Goal: Task Accomplishment & Management: Complete application form

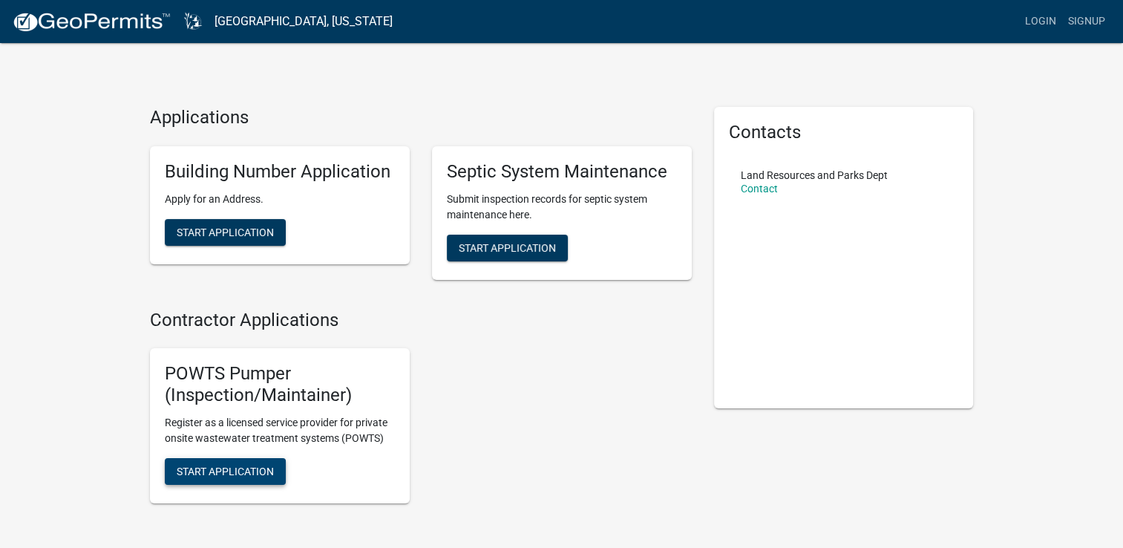
click at [269, 468] on span "Start Application" at bounding box center [225, 471] width 97 height 12
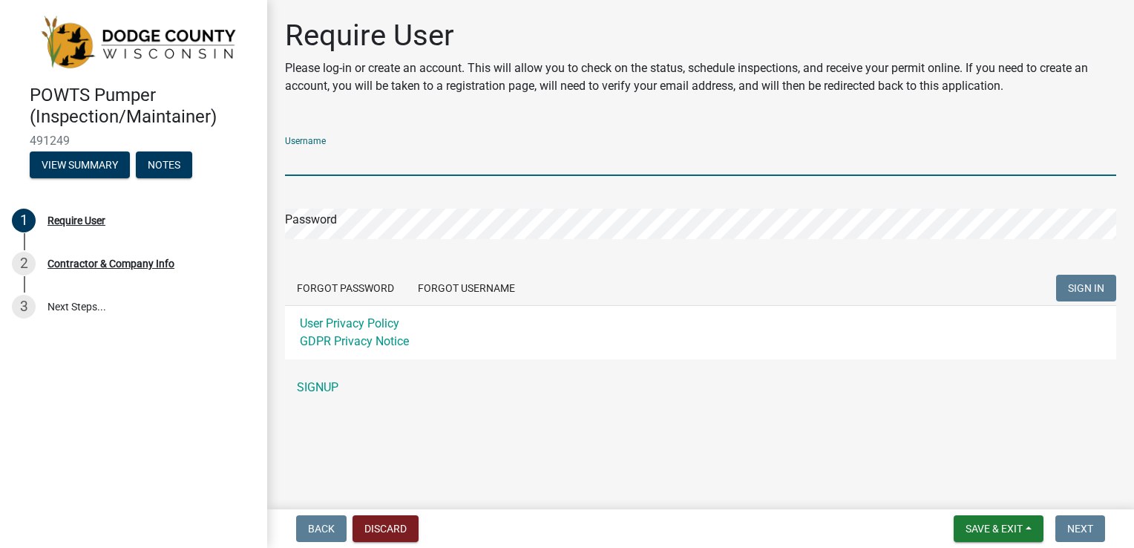
click at [466, 153] on input "Username" at bounding box center [700, 160] width 831 height 30
type input "bcpumping"
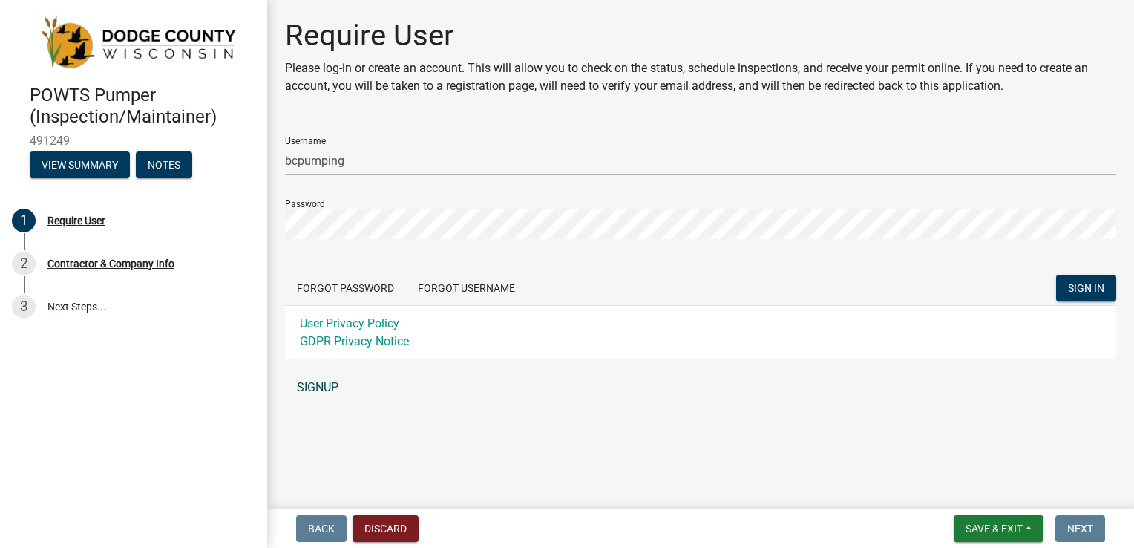
click at [310, 382] on link "SIGNUP" at bounding box center [700, 388] width 831 height 30
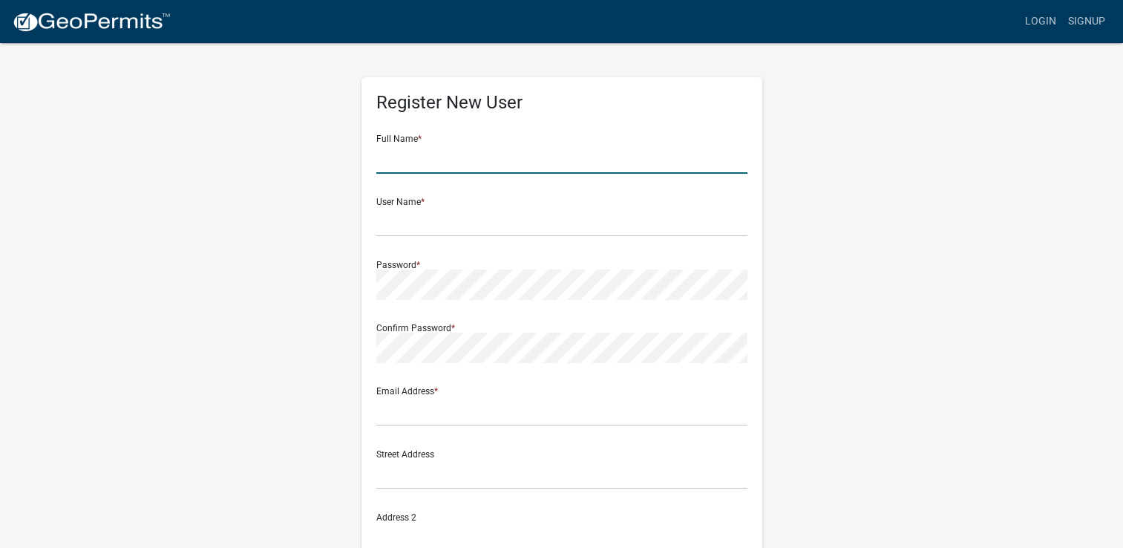
drag, startPoint x: 613, startPoint y: 144, endPoint x: 600, endPoint y: 150, distance: 14.6
click at [600, 150] on input "text" at bounding box center [561, 158] width 371 height 30
type input "BRADLEY HAIGHT"
type input "psupplyrental@hotmail.com"
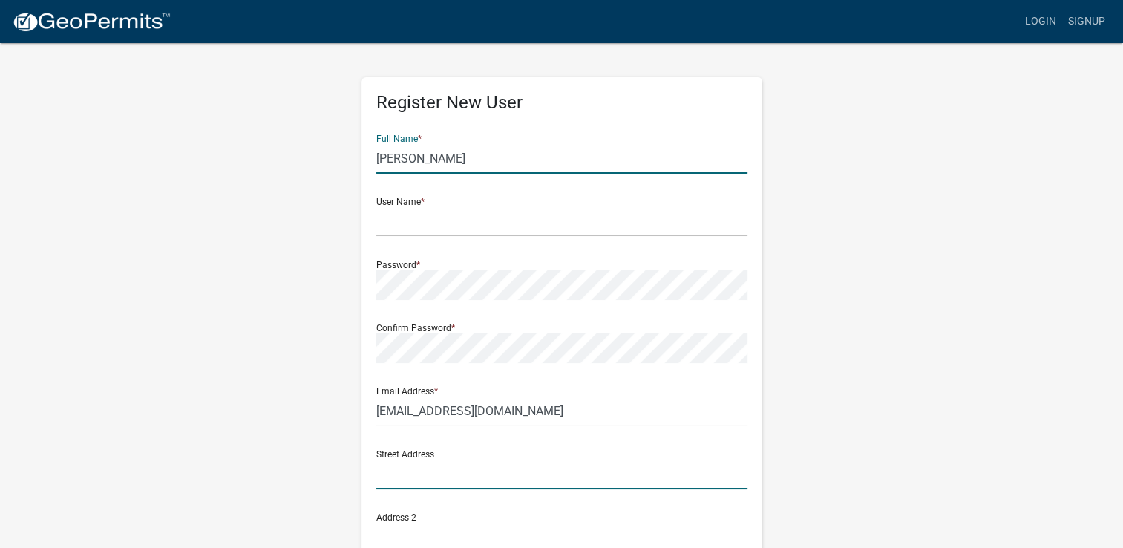
type input "116 E ANN ST"
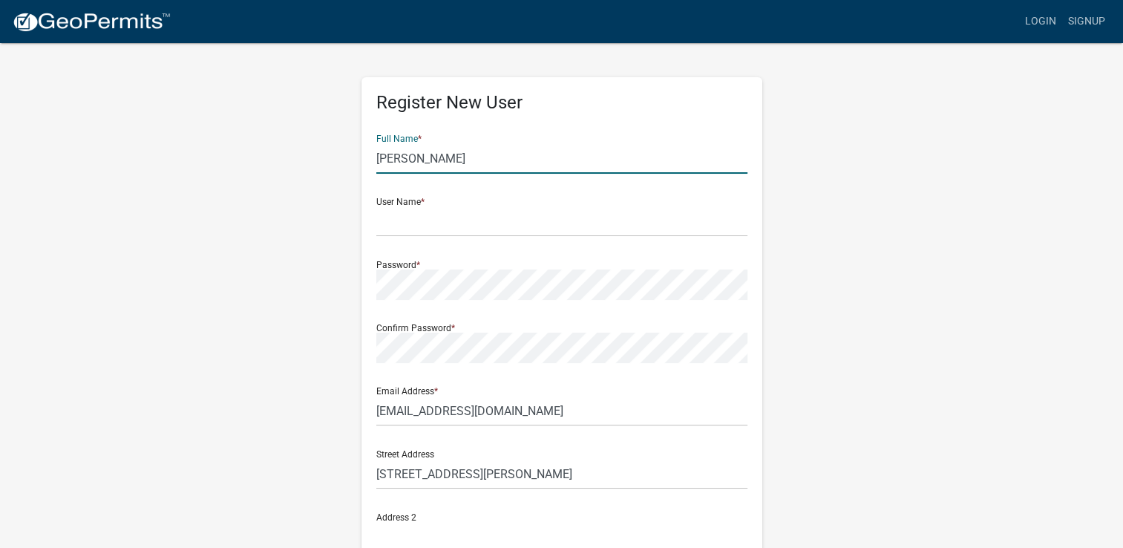
type input "KINGSTON"
type input "WI"
type input "53939"
type input "9204207964"
click at [534, 219] on input "text" at bounding box center [561, 221] width 371 height 30
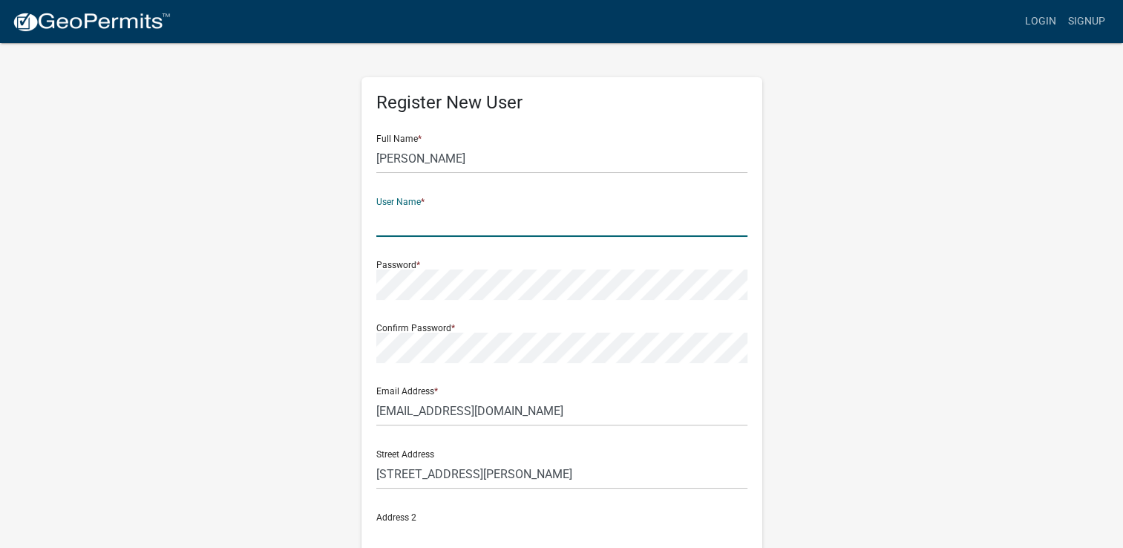
type input "bcpumping"
type input "W11848"
click at [482, 263] on div "Password *" at bounding box center [561, 274] width 371 height 51
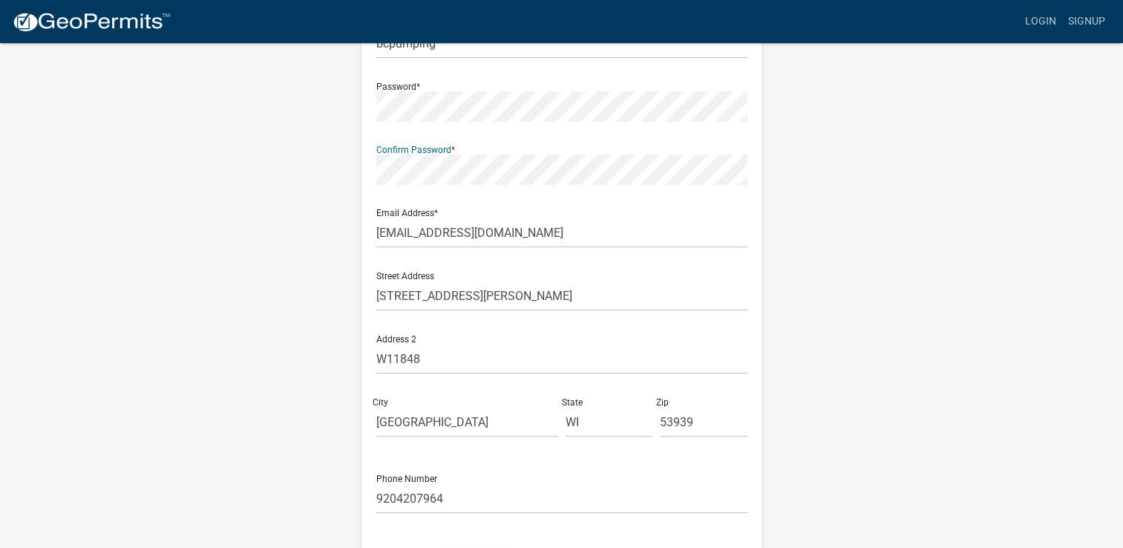
scroll to position [223, 0]
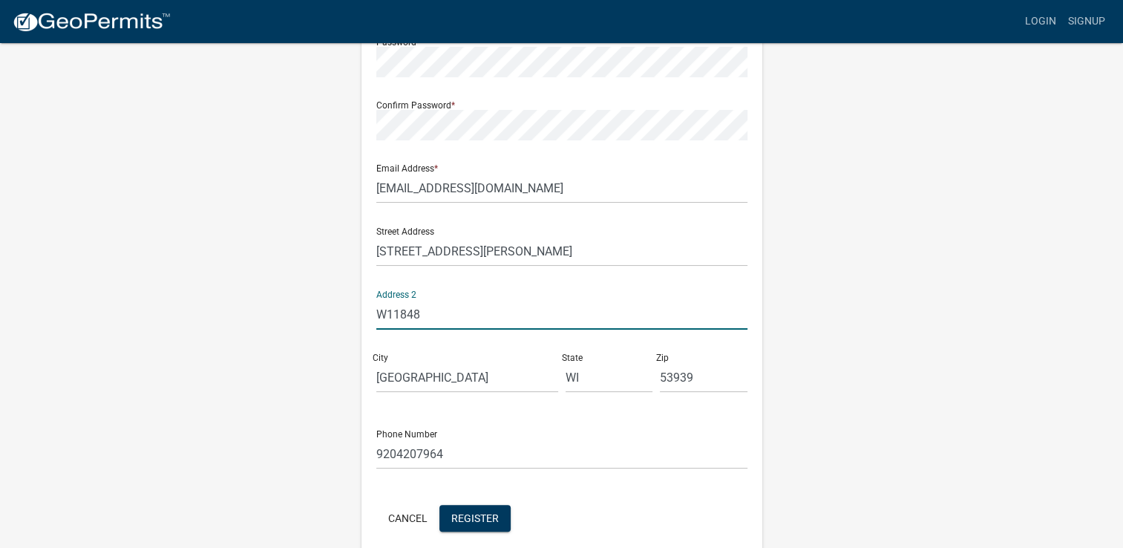
drag, startPoint x: 471, startPoint y: 320, endPoint x: 289, endPoint y: 319, distance: 181.9
click at [289, 319] on div "Register New User Full Name * BRADLEY HAIGHT User Name * bcpumping Password * C…" at bounding box center [562, 216] width 846 height 794
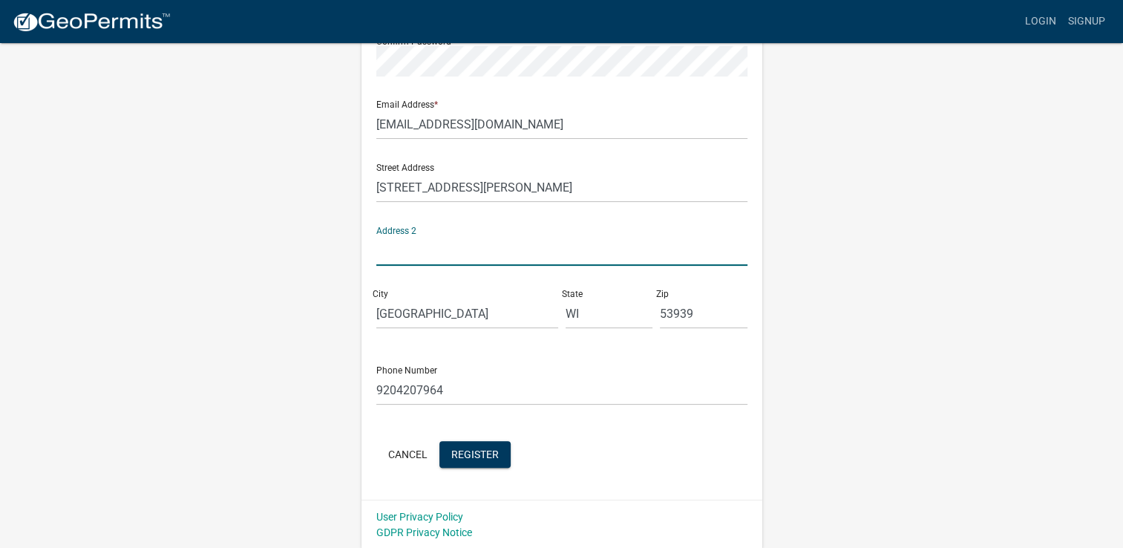
scroll to position [287, 0]
click at [484, 459] on button "Register" at bounding box center [474, 453] width 71 height 27
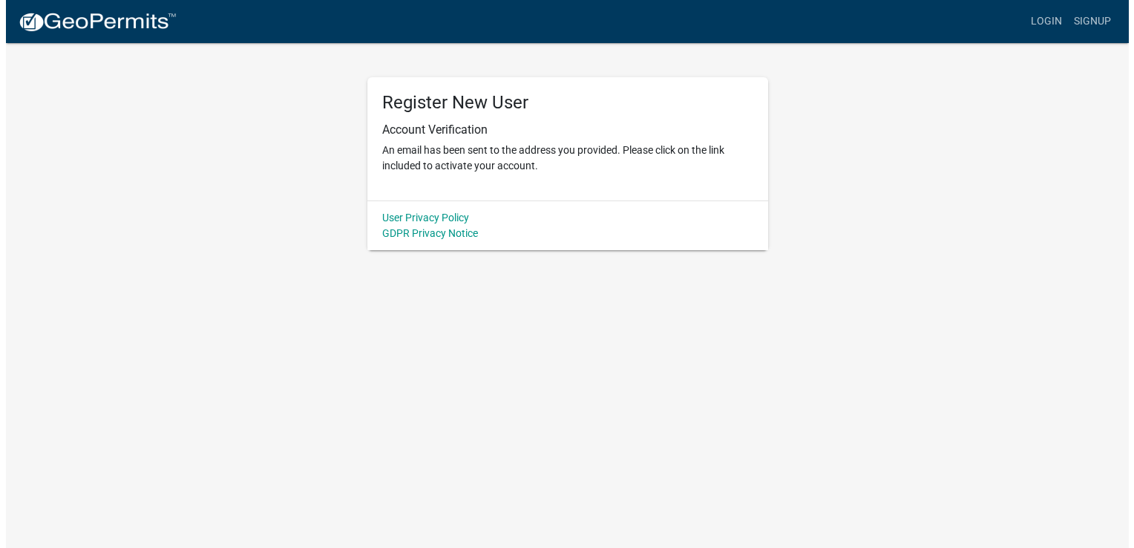
scroll to position [0, 0]
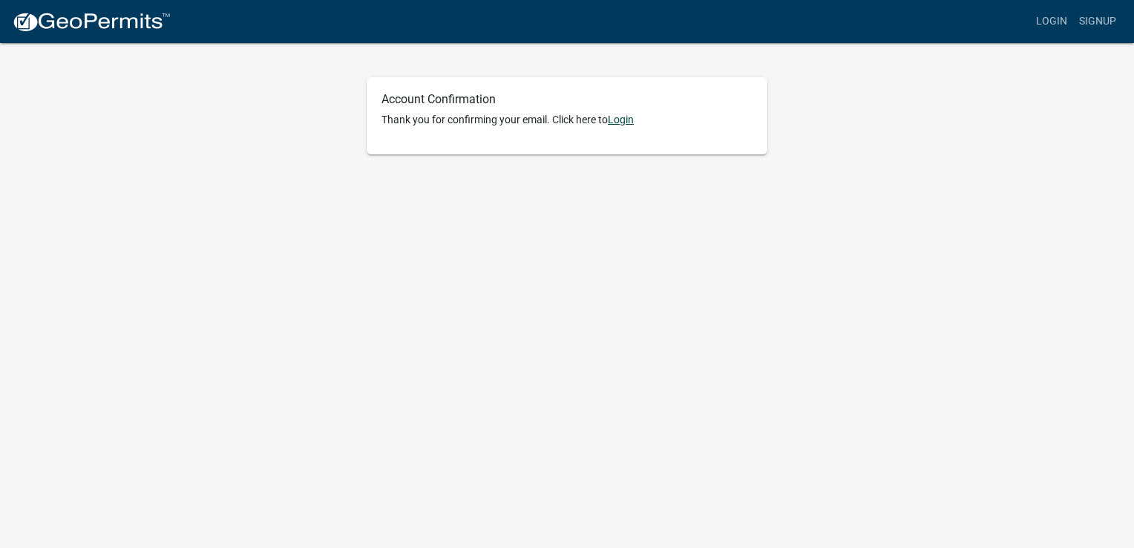
click at [632, 123] on link "Login" at bounding box center [621, 120] width 26 height 12
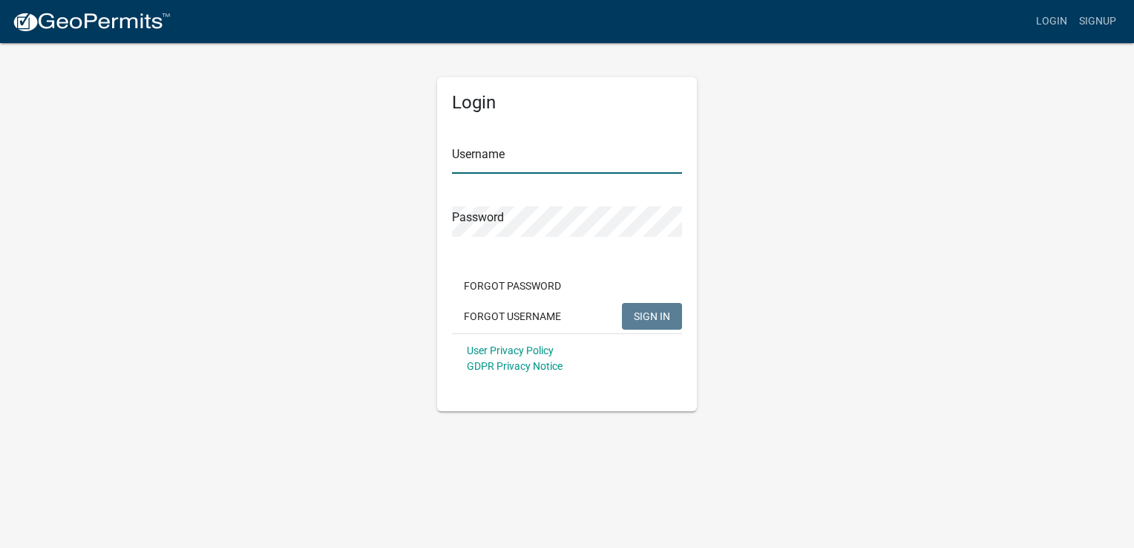
type input "bcpumping"
click at [591, 152] on input "bcpumping" at bounding box center [567, 158] width 230 height 30
click at [813, 269] on div "Login Username bcpumping Password Forgot Password Forgot Username SIGN IN User …" at bounding box center [567, 227] width 846 height 370
click at [662, 322] on button "SIGN IN" at bounding box center [652, 316] width 60 height 27
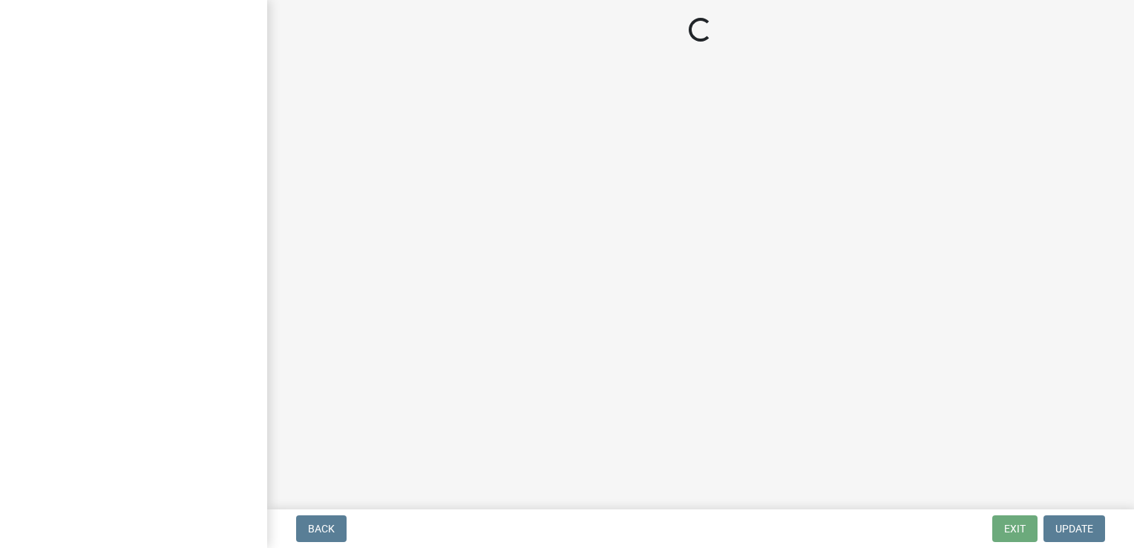
select select "WI"
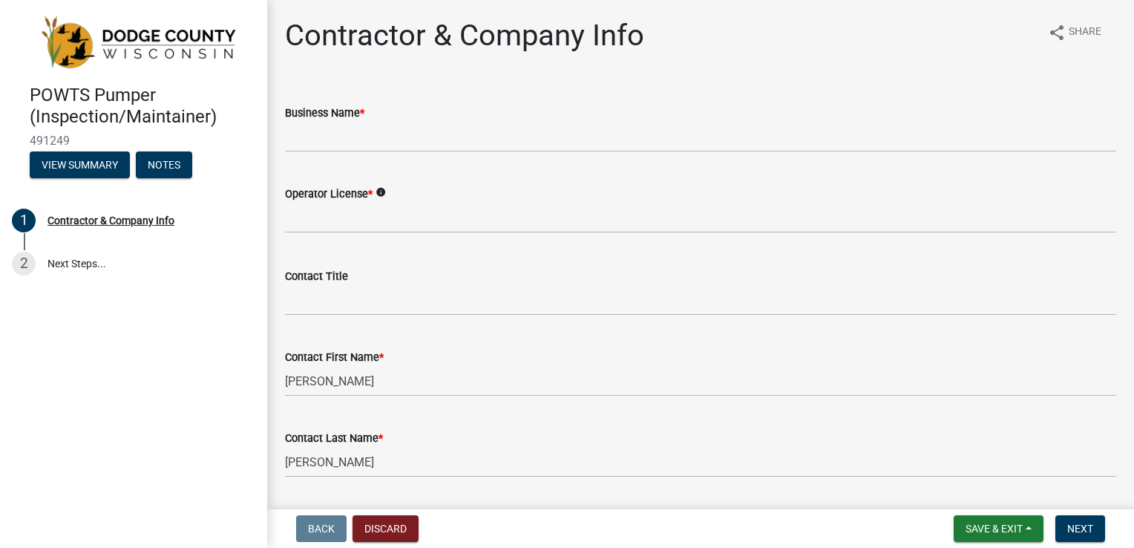
drag, startPoint x: 390, startPoint y: 120, endPoint x: 390, endPoint y: 131, distance: 11.2
click at [390, 124] on form "Business Name *" at bounding box center [700, 128] width 831 height 48
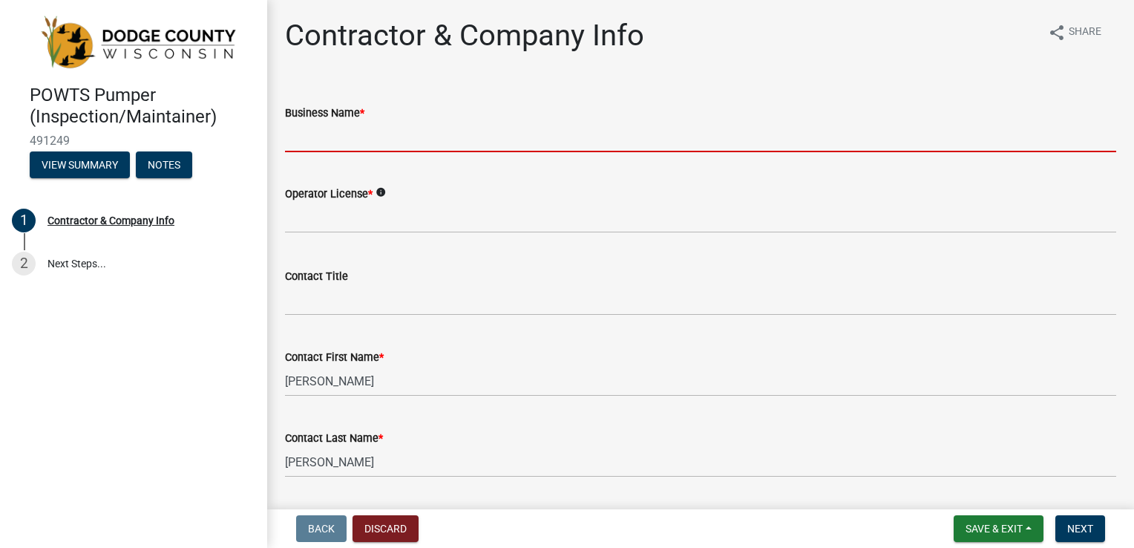
click at [388, 137] on input "Business Name *" at bounding box center [700, 137] width 831 height 30
type input "B&C PUMPING SERVCES LLC"
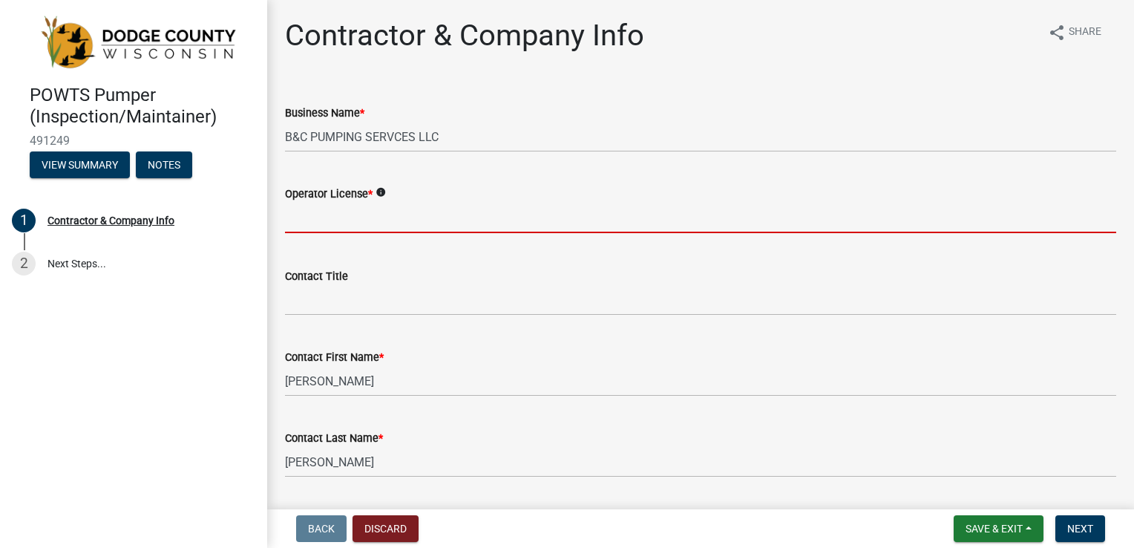
click at [366, 227] on input "text" at bounding box center [700, 218] width 831 height 30
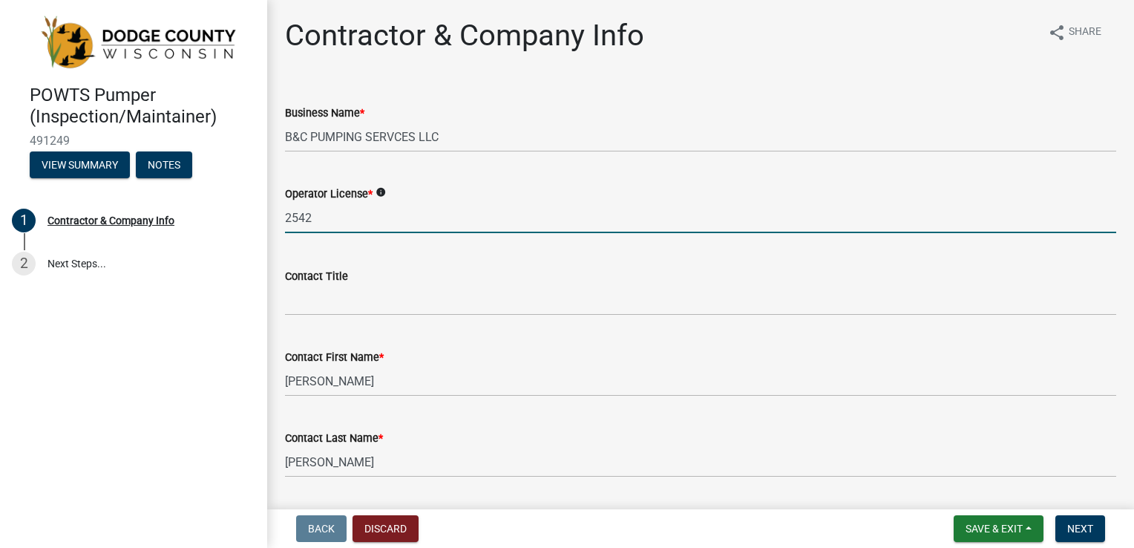
type input "2542"
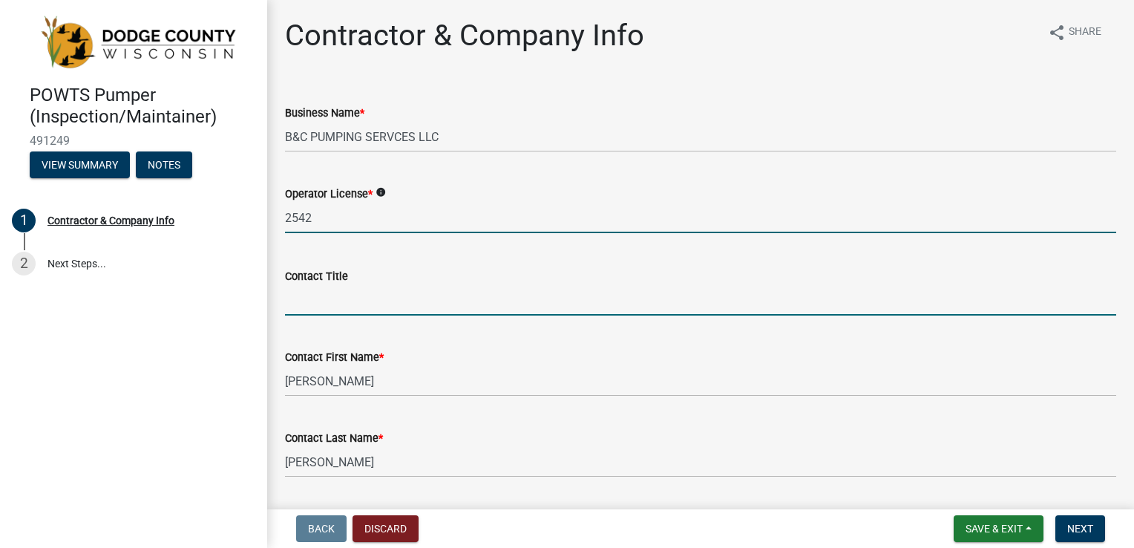
click at [370, 304] on input "Contact Title" at bounding box center [700, 300] width 831 height 30
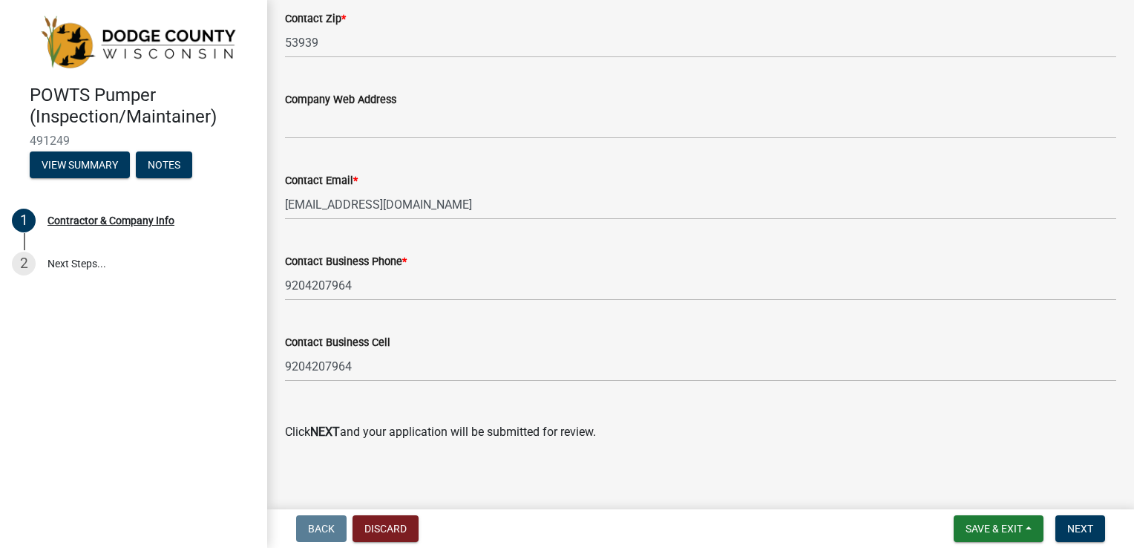
scroll to position [850, 0]
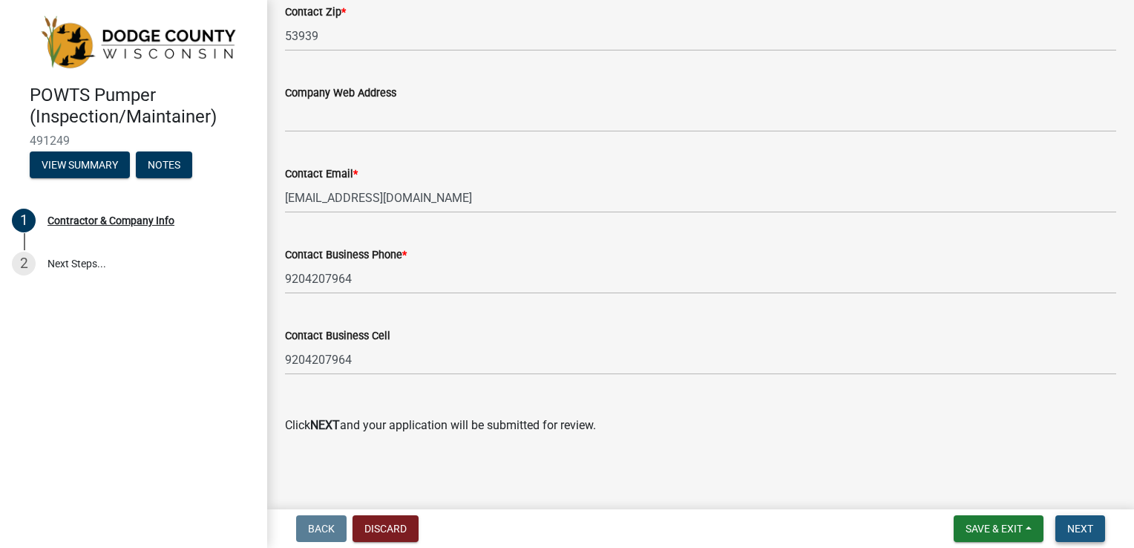
click at [1068, 533] on span "Next" at bounding box center [1080, 529] width 26 height 12
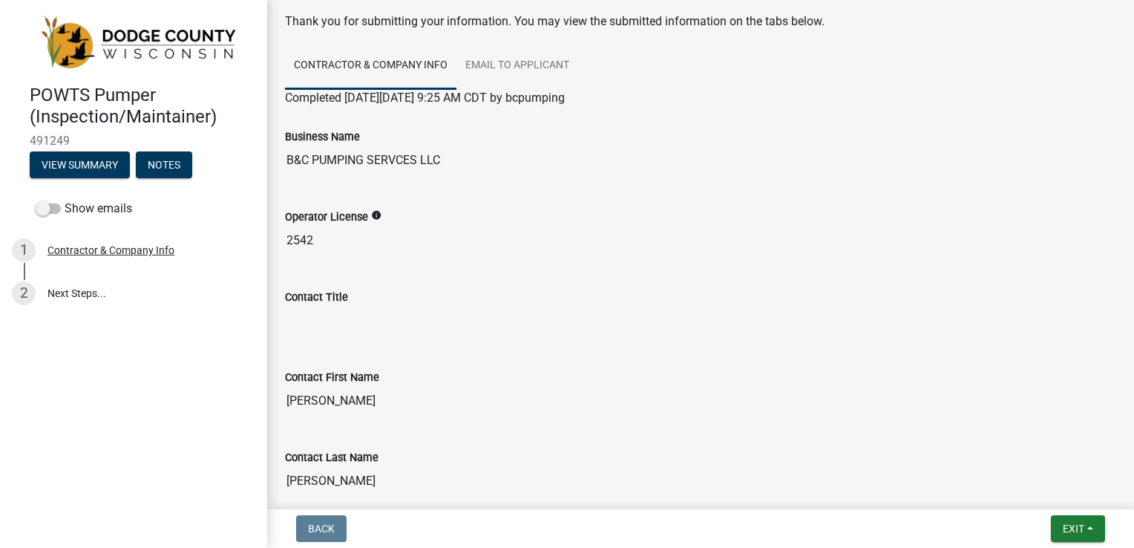
scroll to position [36, 0]
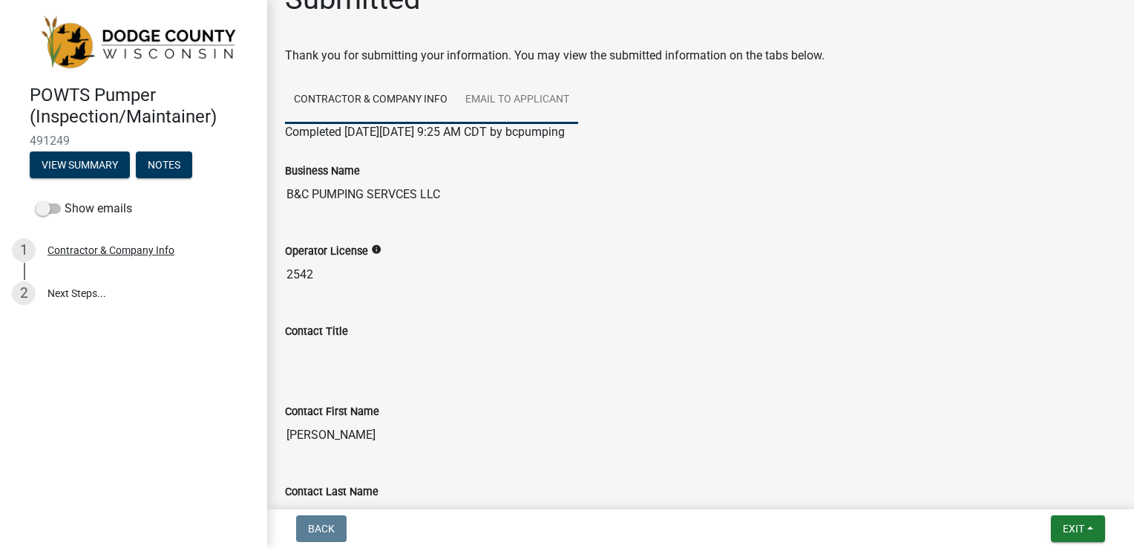
click at [511, 104] on link "Email to Applicant" at bounding box center [518, 100] width 122 height 48
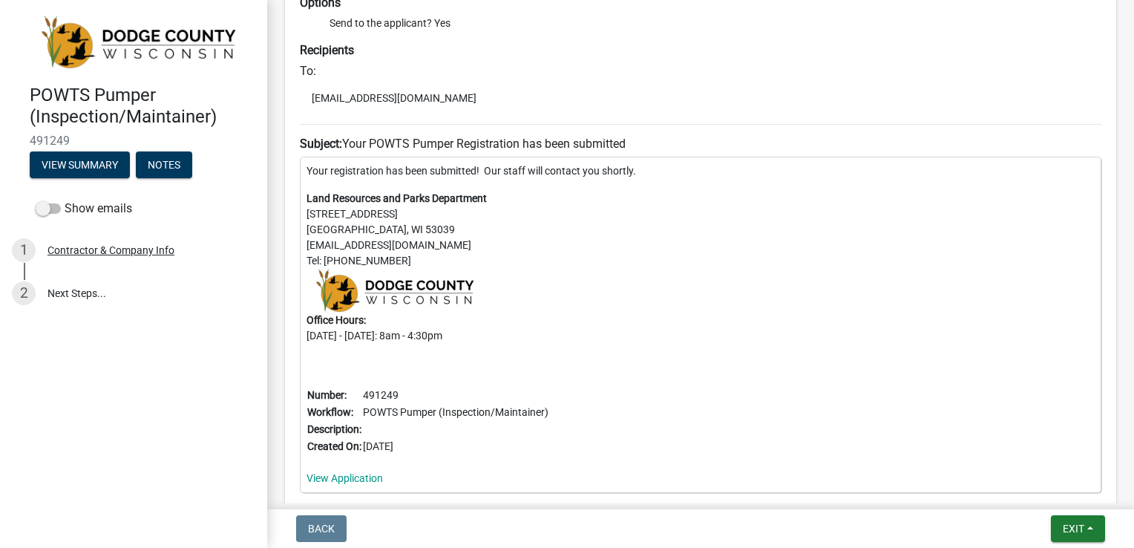
scroll to position [0, 0]
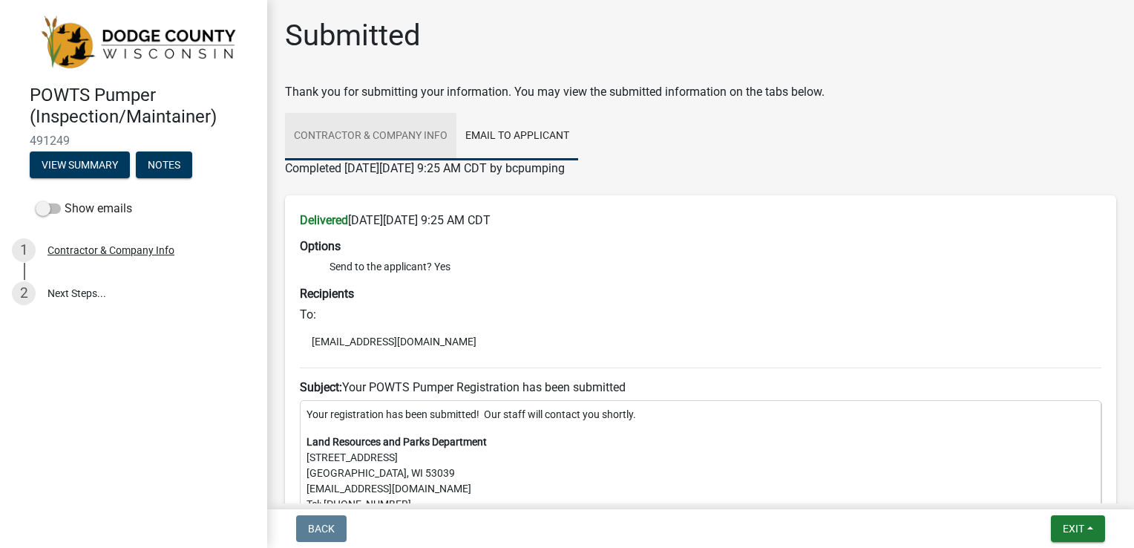
click at [432, 133] on link "Contractor & Company Info" at bounding box center [370, 137] width 171 height 48
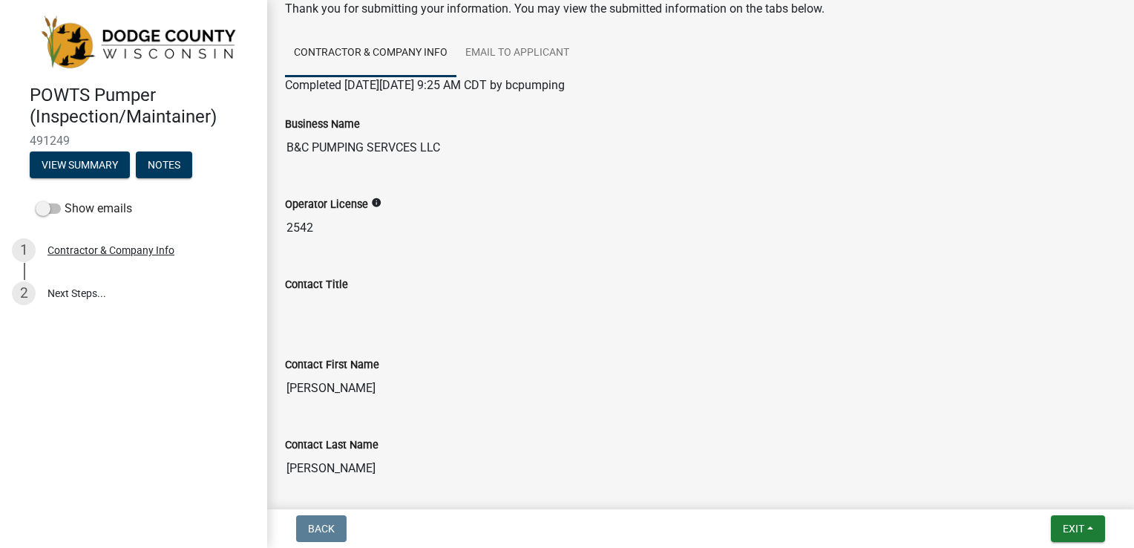
scroll to position [74, 0]
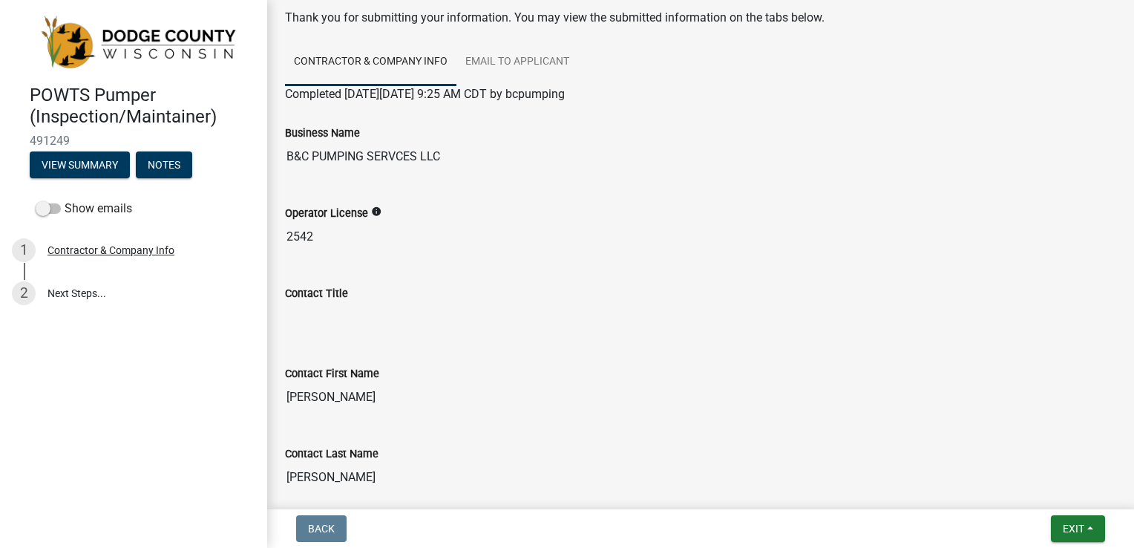
click at [374, 207] on icon "info" at bounding box center [376, 211] width 10 height 10
click at [371, 241] on input "2542" at bounding box center [700, 237] width 831 height 30
click at [424, 309] on input "Contact Title" at bounding box center [700, 317] width 831 height 30
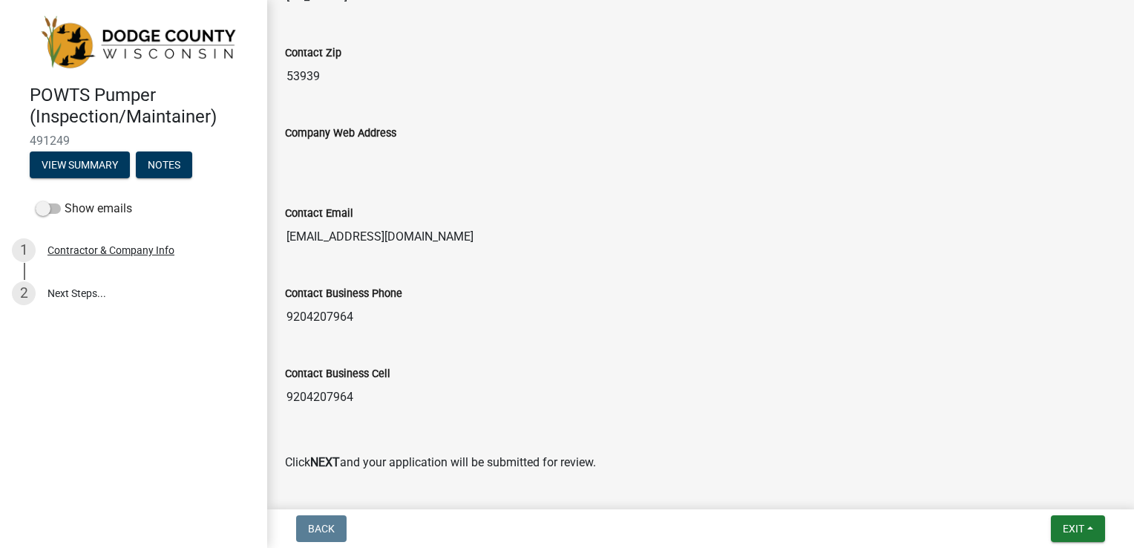
scroll to position [927, 0]
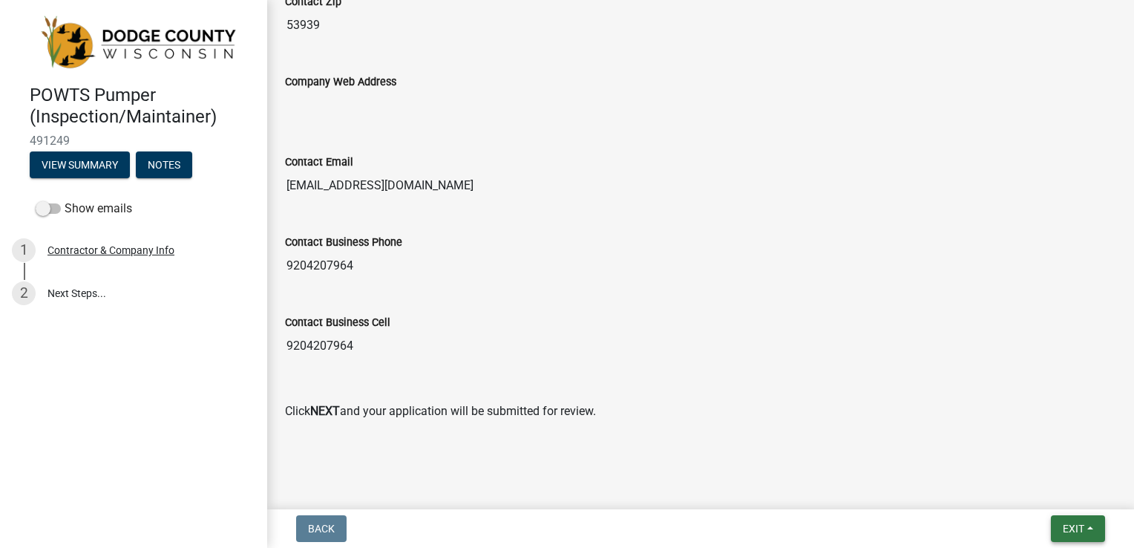
click at [1078, 532] on span "Exit" at bounding box center [1074, 529] width 22 height 12
click at [1031, 497] on button "Save & Exit" at bounding box center [1046, 490] width 119 height 36
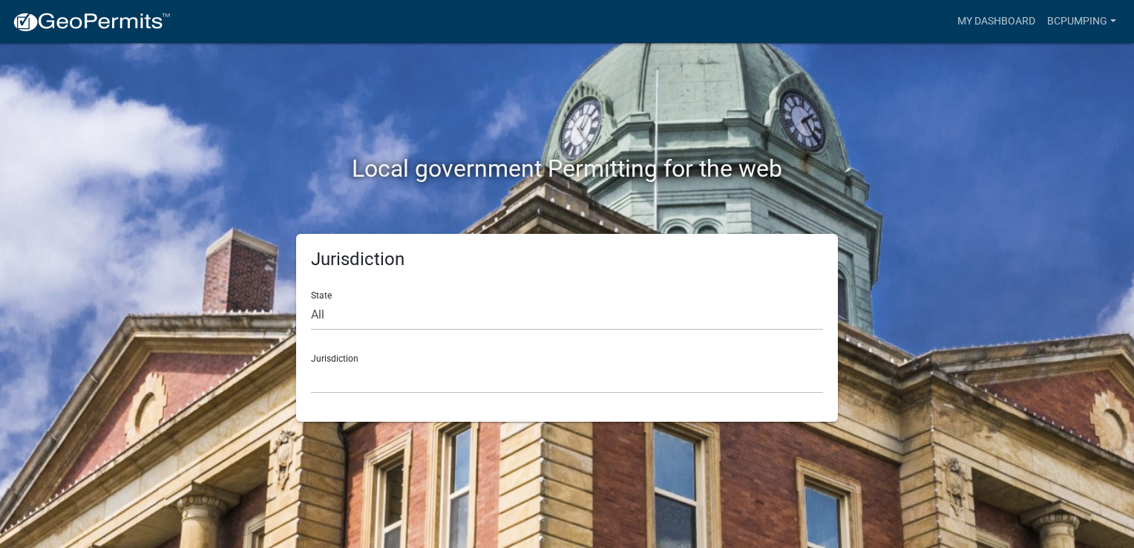
click at [464, 341] on form "State All Colorado Georgia Indiana Iowa Kansas Minnesota Ohio South Carolina Wi…" at bounding box center [567, 336] width 512 height 114
click at [462, 319] on select "All Colorado Georgia Indiana Iowa Kansas Minnesota Ohio South Carolina Wisconsin" at bounding box center [567, 315] width 512 height 30
select select "[US_STATE]"
click at [311, 300] on select "All Colorado Georgia Indiana Iowa Kansas Minnesota Ohio South Carolina Wisconsin" at bounding box center [567, 315] width 512 height 30
click at [406, 385] on select "[GEOGRAPHIC_DATA], [US_STATE]" at bounding box center [567, 378] width 512 height 30
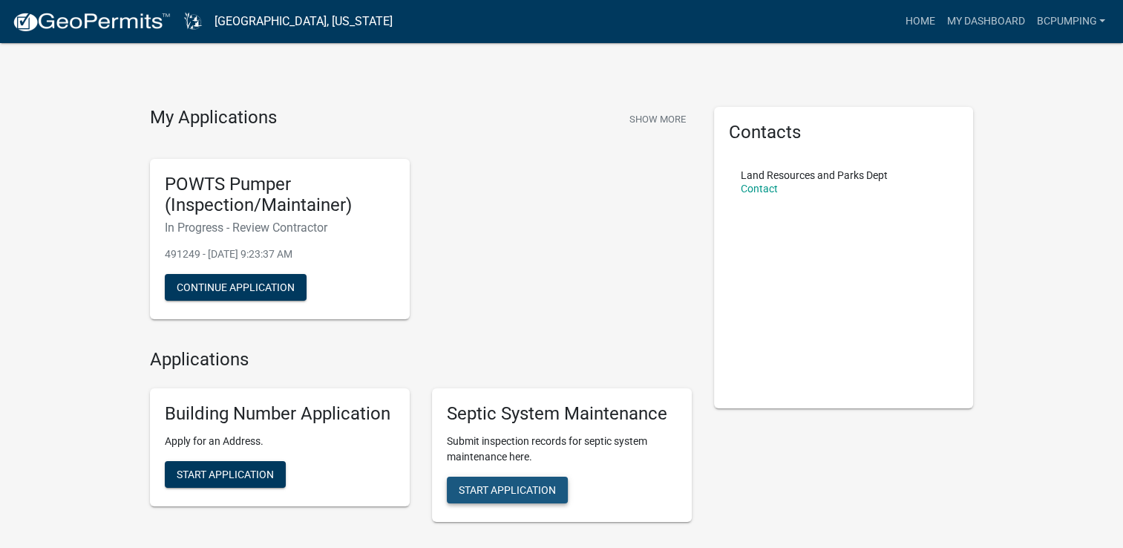
click at [550, 488] on span "Start Application" at bounding box center [507, 489] width 97 height 12
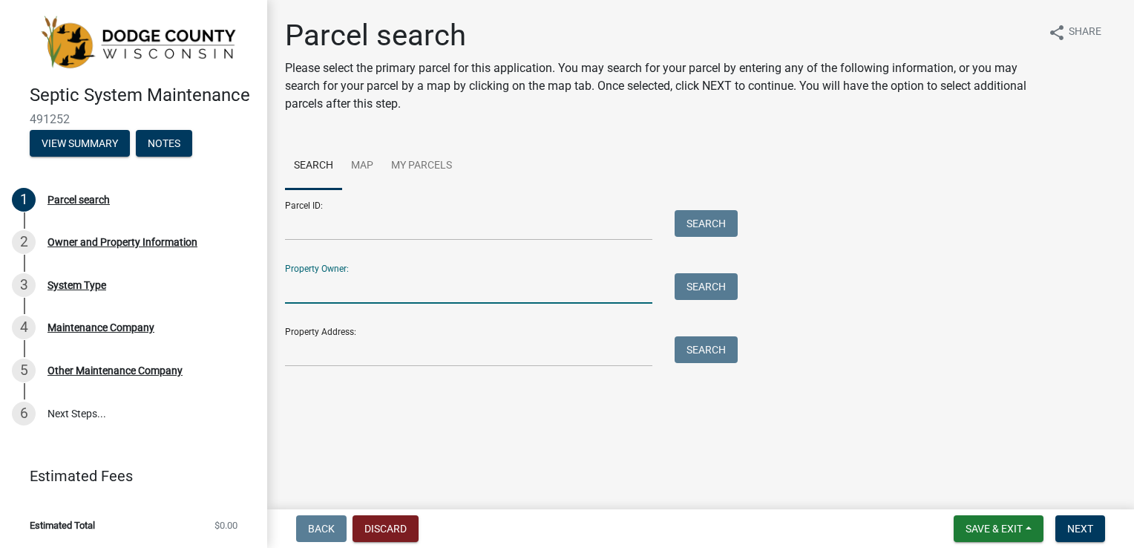
click at [376, 297] on input "Property Owner:" at bounding box center [468, 288] width 367 height 30
